Goal: Information Seeking & Learning: Compare options

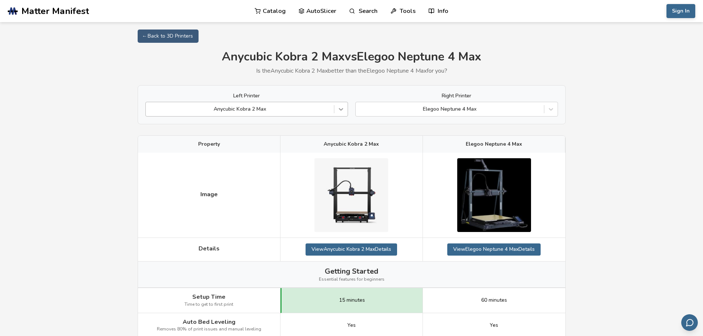
click at [341, 112] on icon at bounding box center [340, 109] width 7 height 7
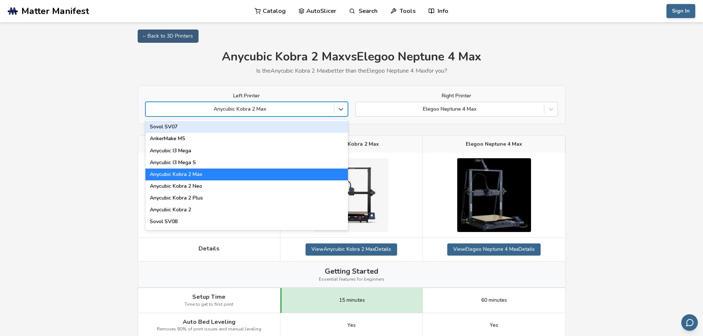
click at [177, 127] on div "Sovol SV07" at bounding box center [246, 127] width 203 height 12
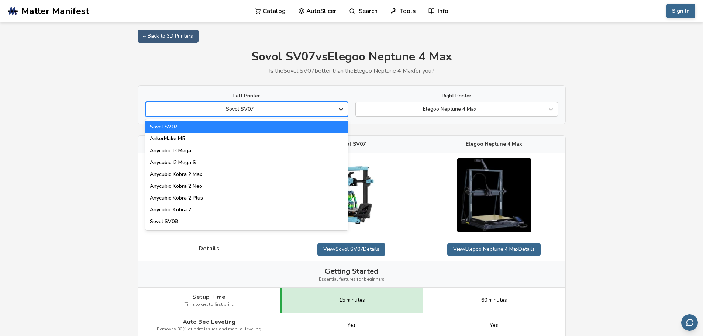
click at [342, 112] on icon at bounding box center [340, 109] width 7 height 7
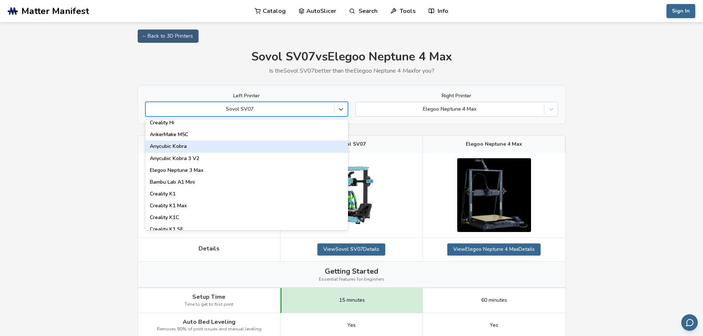
scroll to position [74, 0]
click at [243, 148] on div "Sovol SV08" at bounding box center [246, 148] width 203 height 12
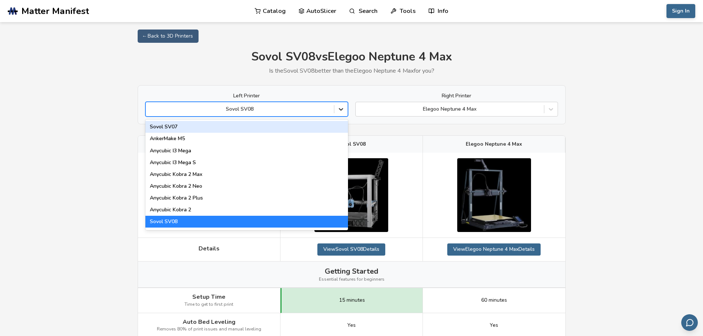
click at [340, 114] on div at bounding box center [340, 109] width 13 height 13
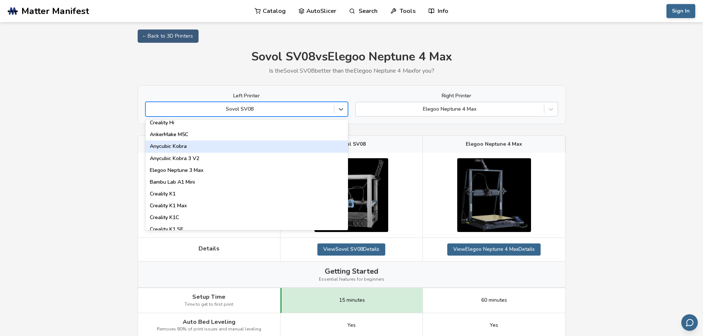
scroll to position [148, 0]
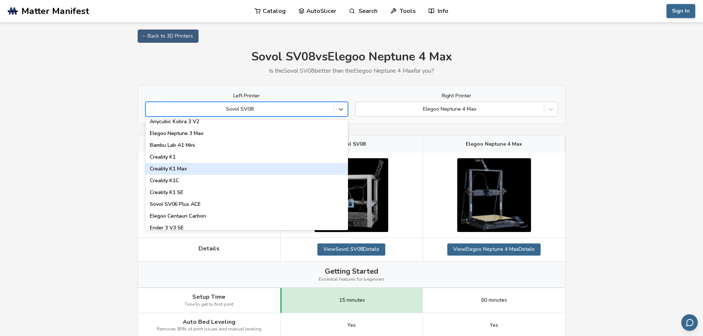
click at [281, 166] on div "Creality K1 Max" at bounding box center [246, 169] width 203 height 12
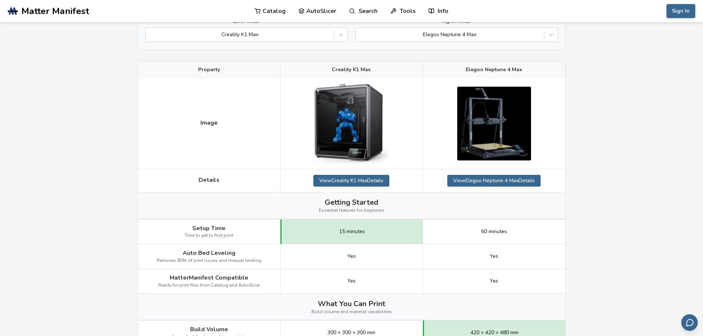
scroll to position [74, 0]
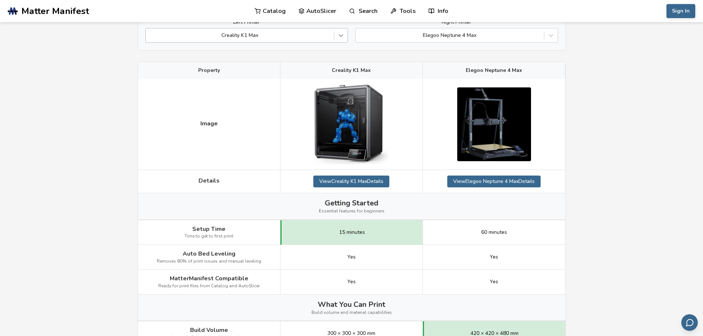
click at [342, 39] on icon at bounding box center [340, 35] width 7 height 7
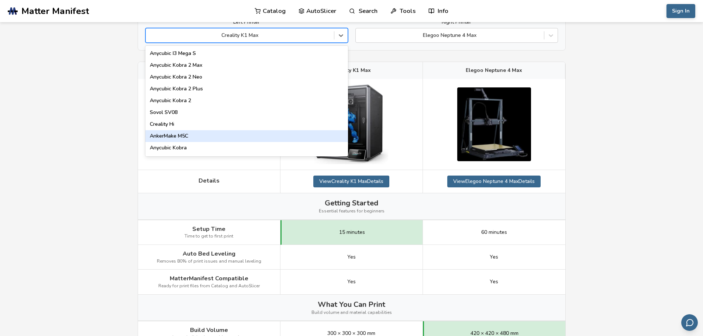
scroll to position [24, 0]
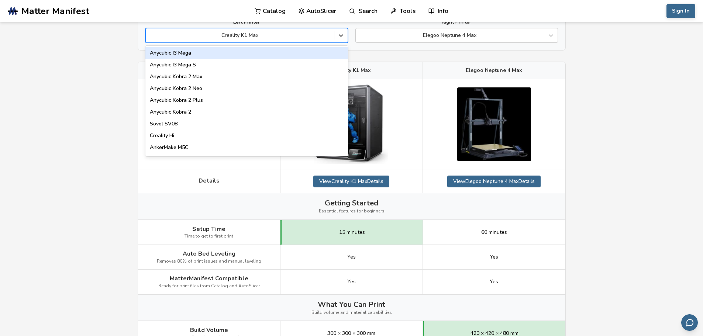
click at [170, 53] on div "Anycubic I3 Mega" at bounding box center [246, 53] width 203 height 12
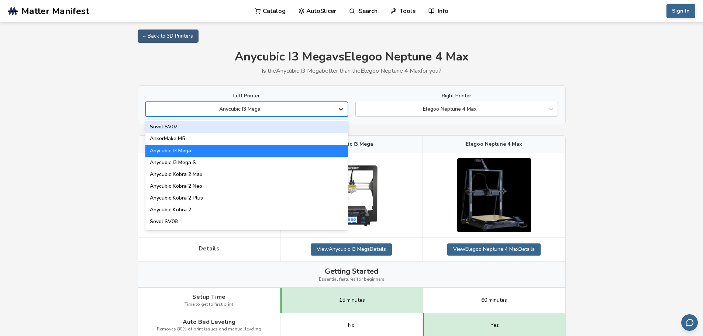
click at [342, 110] on icon at bounding box center [340, 109] width 7 height 7
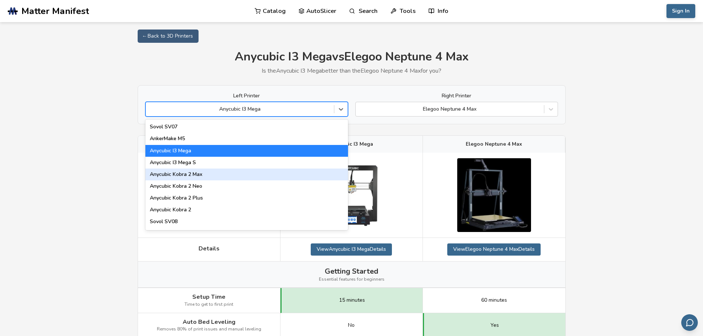
click at [187, 173] on div "Anycubic Kobra 2 Max" at bounding box center [246, 175] width 203 height 12
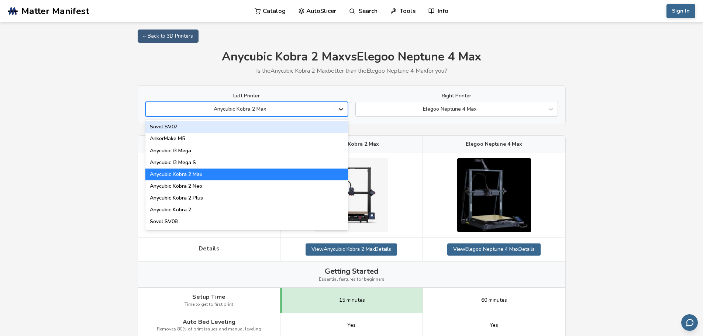
click at [342, 110] on icon at bounding box center [340, 109] width 7 height 7
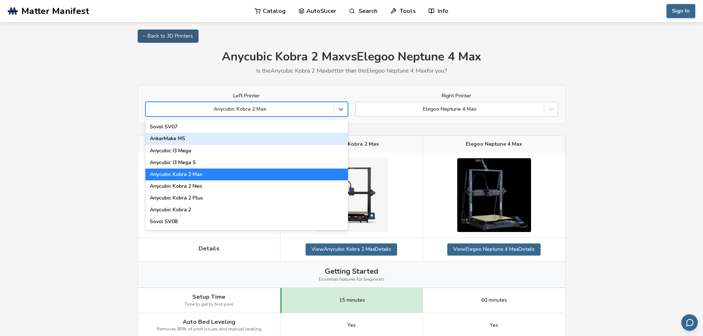
scroll to position [37, 0]
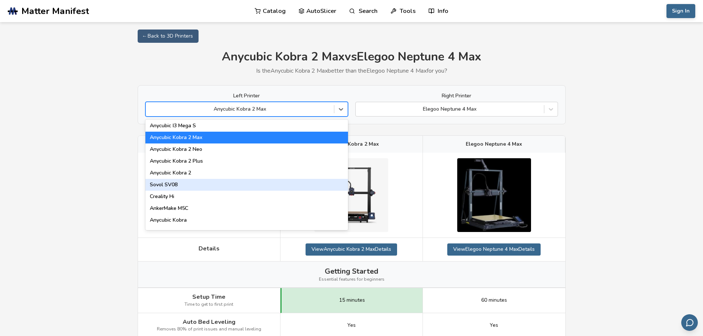
click at [205, 186] on div "Sovol SV08" at bounding box center [246, 185] width 203 height 12
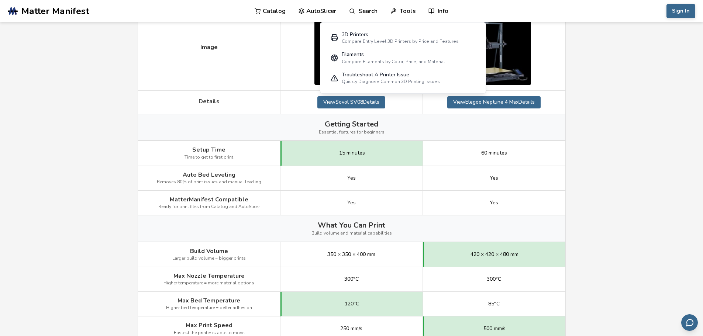
scroll to position [148, 0]
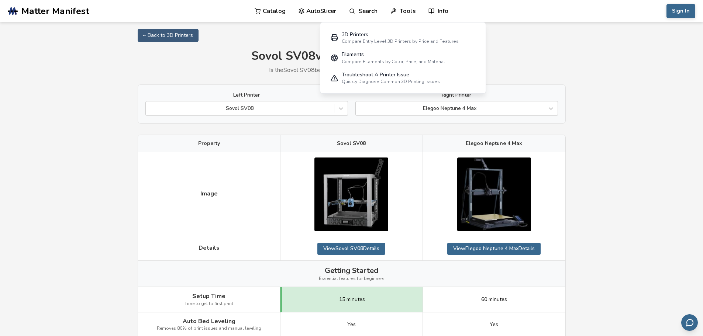
scroll to position [0, 0]
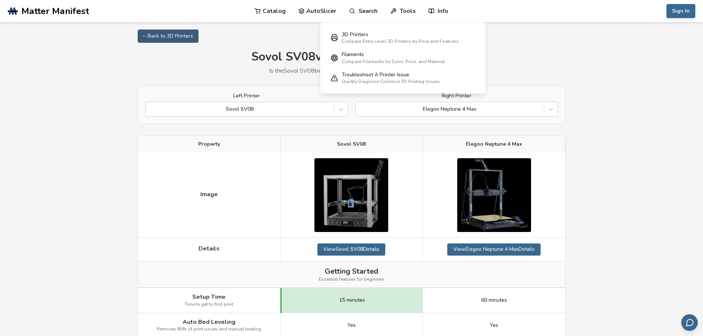
click at [363, 249] on link "View Sovol SV08 Details" at bounding box center [351, 250] width 68 height 12
